Goal: Book appointment/travel/reservation

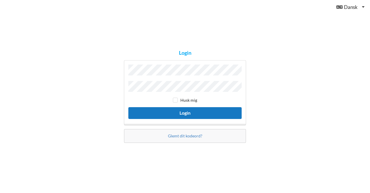
click at [183, 112] on button "Login" at bounding box center [184, 113] width 113 height 12
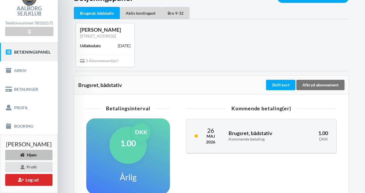
scroll to position [36, 0]
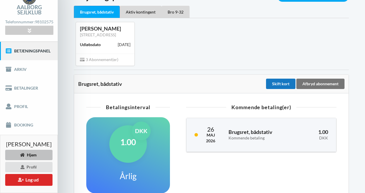
click at [281, 84] on div "Skift kort" at bounding box center [280, 84] width 29 height 10
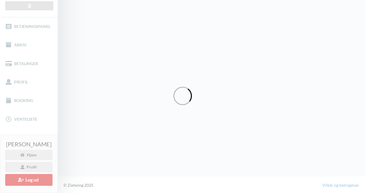
scroll to position [55, 0]
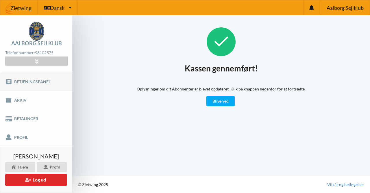
click at [42, 79] on link "Betjeningspanel" at bounding box center [36, 81] width 72 height 18
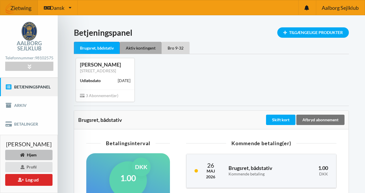
click at [144, 47] on div "Aktiv kontingent" at bounding box center [141, 48] width 42 height 12
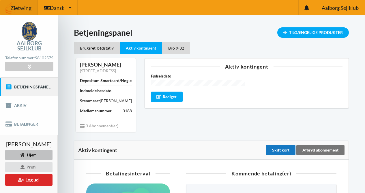
click at [281, 153] on div "Skift kort" at bounding box center [280, 150] width 29 height 10
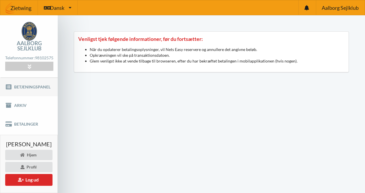
click at [43, 90] on link "Betjeningspanel" at bounding box center [29, 87] width 58 height 18
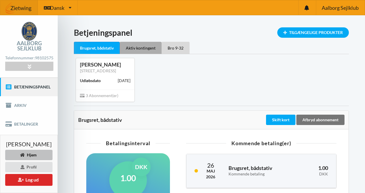
click at [154, 47] on div "Aktiv kontingent" at bounding box center [141, 48] width 42 height 12
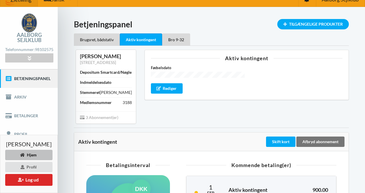
scroll to position [32, 0]
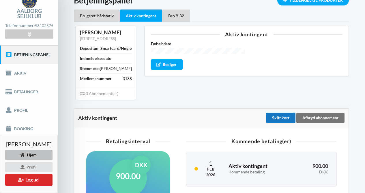
click at [284, 119] on div "Skift kort" at bounding box center [280, 118] width 29 height 10
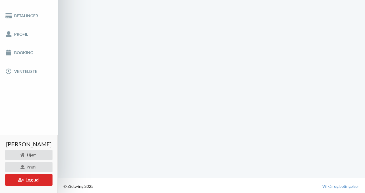
scroll to position [61, 0]
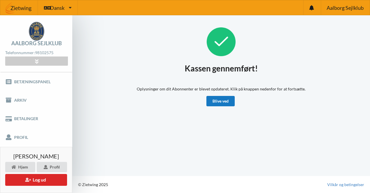
click at [216, 100] on link "Blive ved" at bounding box center [220, 101] width 28 height 10
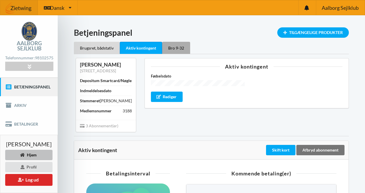
click at [176, 45] on div "Bro 9-32" at bounding box center [176, 48] width 28 height 12
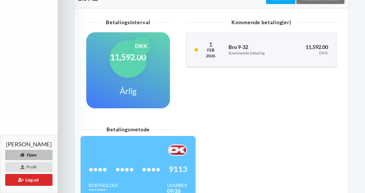
scroll to position [212, 0]
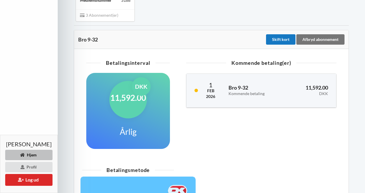
click at [283, 34] on div "Skift kort" at bounding box center [280, 39] width 29 height 10
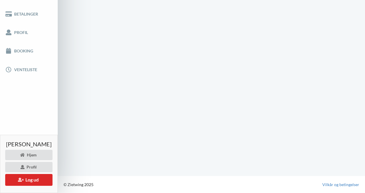
scroll to position [109, 0]
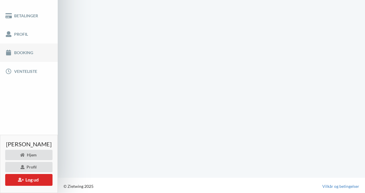
click at [21, 56] on link "Booking" at bounding box center [29, 53] width 58 height 18
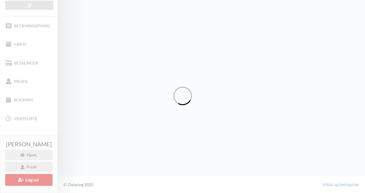
scroll to position [61, 0]
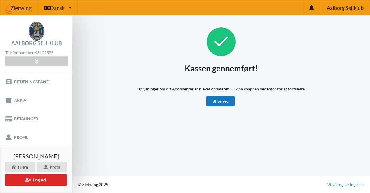
click at [225, 100] on link "Blive ved" at bounding box center [220, 101] width 28 height 10
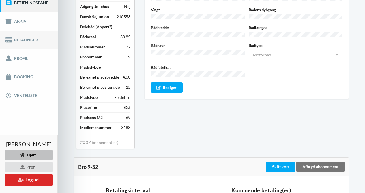
scroll to position [85, 0]
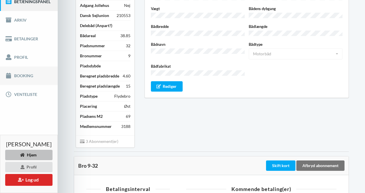
click at [16, 79] on link "Booking" at bounding box center [29, 76] width 58 height 18
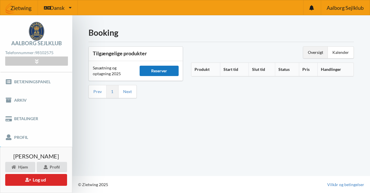
click at [158, 70] on div "Reserver" at bounding box center [158, 71] width 39 height 10
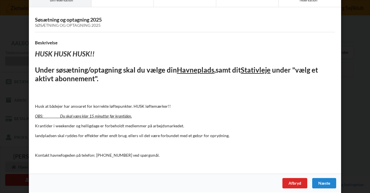
scroll to position [25, 0]
click at [321, 179] on div "Næste" at bounding box center [324, 183] width 24 height 10
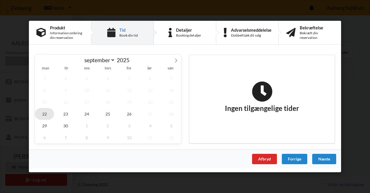
click at [44, 115] on span "22" at bounding box center [44, 114] width 19 height 12
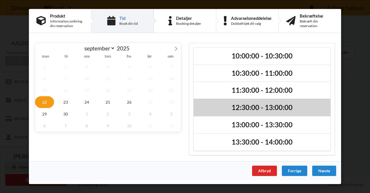
click at [238, 107] on h2 "12:30:00 - 13:00:00" at bounding box center [261, 107] width 128 height 9
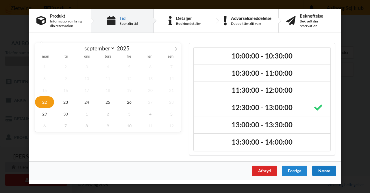
click at [324, 171] on div "Næste" at bounding box center [324, 171] width 24 height 10
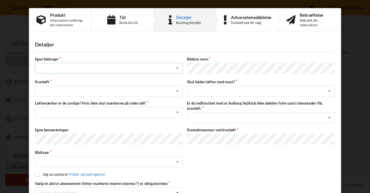
click at [175, 68] on icon at bounding box center [177, 68] width 9 height 11
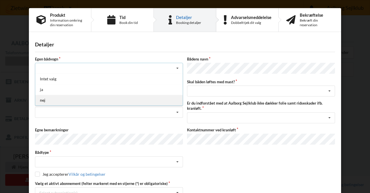
click at [42, 102] on div "nej" at bounding box center [108, 100] width 147 height 11
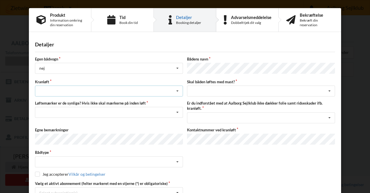
click at [178, 92] on icon at bounding box center [177, 91] width 9 height 11
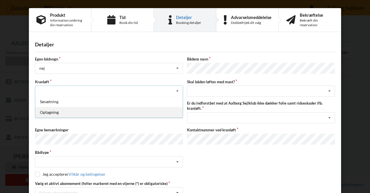
click at [44, 113] on div "Optagning" at bounding box center [108, 112] width 147 height 11
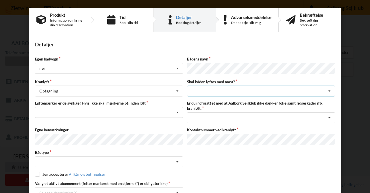
click at [329, 91] on icon at bounding box center [329, 91] width 9 height 11
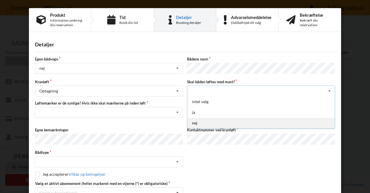
click at [193, 121] on div "nej" at bounding box center [260, 123] width 147 height 11
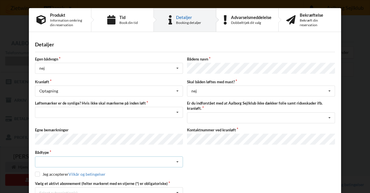
click at [176, 160] on icon at bounding box center [177, 162] width 9 height 11
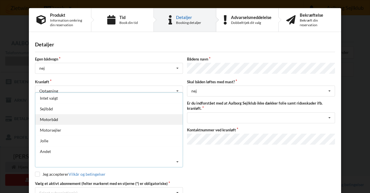
click at [46, 118] on div "Motorbåd" at bounding box center [108, 119] width 147 height 11
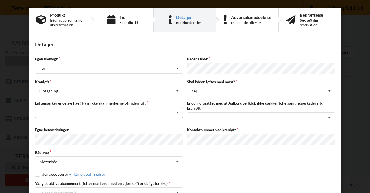
click at [176, 111] on icon at bounding box center [177, 112] width 9 height 11
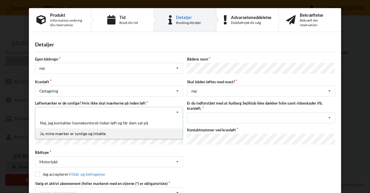
click at [82, 133] on div "Ja, mine mærker er synlige og intakte" at bounding box center [108, 133] width 147 height 11
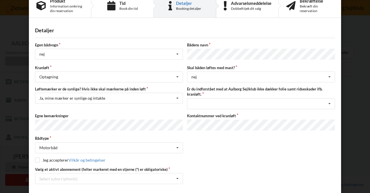
scroll to position [36, 0]
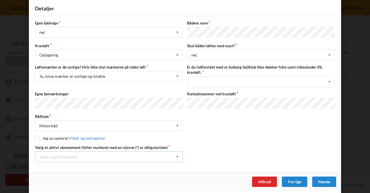
click at [176, 155] on icon at bounding box center [177, 157] width 9 height 11
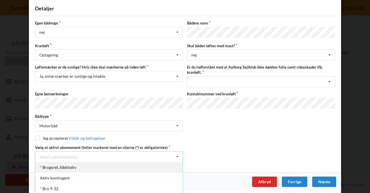
click at [72, 166] on div "* Brugsret, bådstativ" at bounding box center [108, 167] width 147 height 11
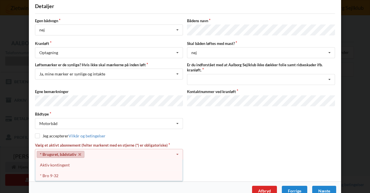
scroll to position [47, 0]
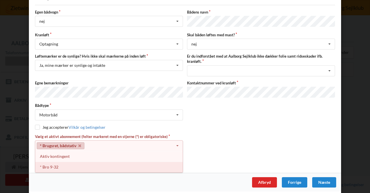
click at [53, 166] on div "* Bro 9-32" at bounding box center [108, 167] width 147 height 11
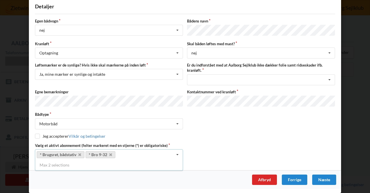
scroll to position [36, 0]
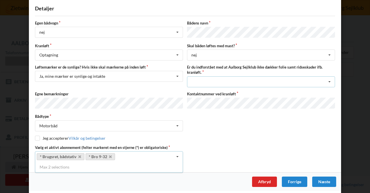
click at [327, 80] on icon at bounding box center [329, 82] width 9 height 11
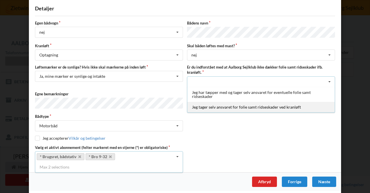
click at [292, 106] on div "Jeg tager selv ansvaret for folie samt ridseskader ved kranløft" at bounding box center [260, 107] width 147 height 11
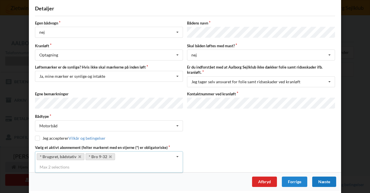
click at [321, 180] on div "Næste" at bounding box center [324, 182] width 24 height 10
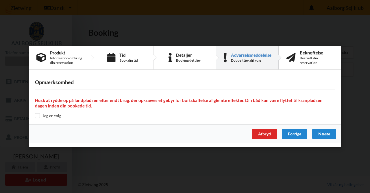
click at [38, 117] on input "checkbox" at bounding box center [37, 115] width 5 height 5
checkbox input "true"
click at [326, 134] on div "Næste" at bounding box center [324, 134] width 24 height 10
